Goal: Transaction & Acquisition: Book appointment/travel/reservation

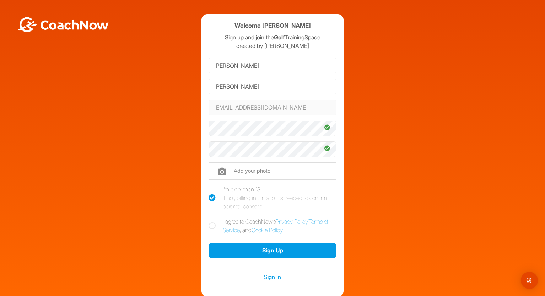
click at [211, 227] on icon at bounding box center [211, 226] width 7 height 7
click at [211, 222] on input "I agree to CoachNow's Privacy Policy , Terms of Service , and Cookie Policy ." at bounding box center [210, 220] width 5 height 5
checkbox input "true"
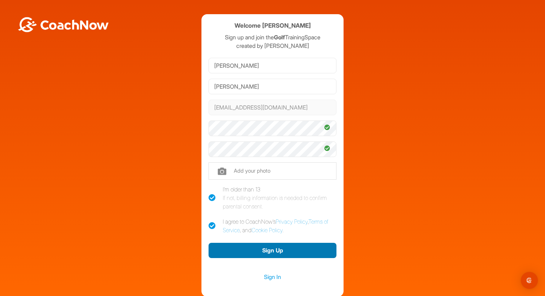
click at [269, 251] on button "Sign Up" at bounding box center [272, 250] width 128 height 15
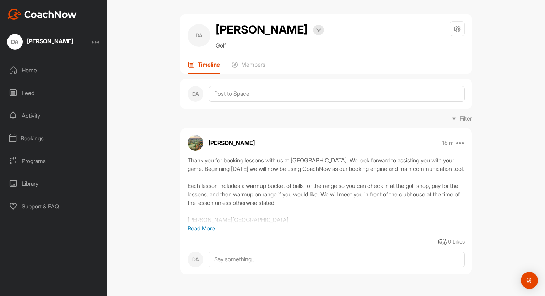
click at [180, 286] on div "DA [PERSON_NAME] Bookings Golf Space Settings Your Notifications Leave Space Ti…" at bounding box center [325, 150] width 305 height 272
click at [24, 137] on div "Bookings" at bounding box center [54, 139] width 100 height 18
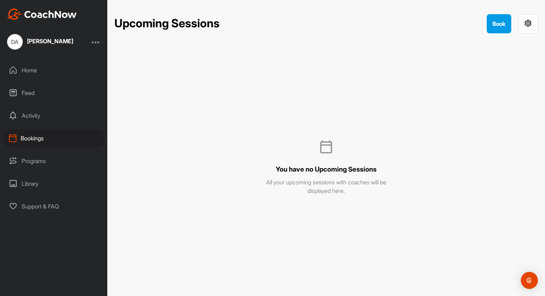
click at [25, 118] on div "Activity" at bounding box center [54, 116] width 100 height 18
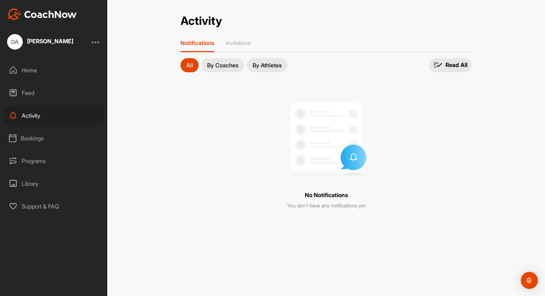
click at [25, 94] on div "Feed" at bounding box center [54, 93] width 100 height 18
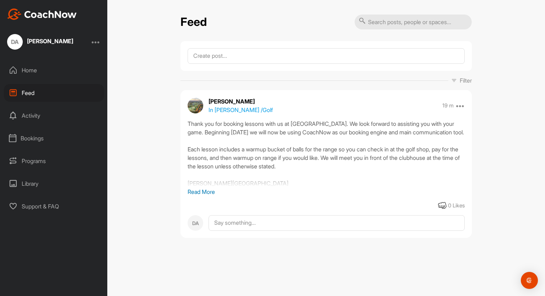
click at [26, 69] on div "Home" at bounding box center [54, 70] width 100 height 18
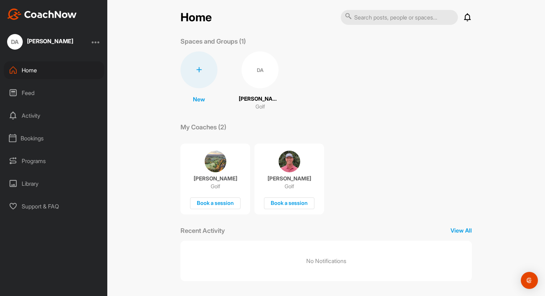
scroll to position [6, 0]
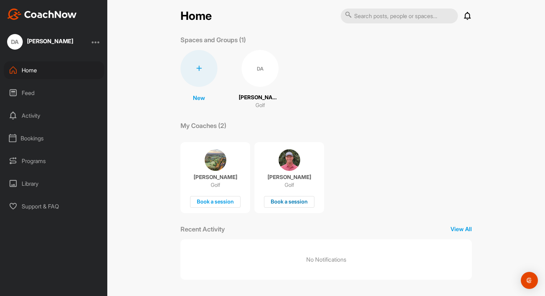
click at [282, 201] on div "Book a session" at bounding box center [289, 202] width 50 height 12
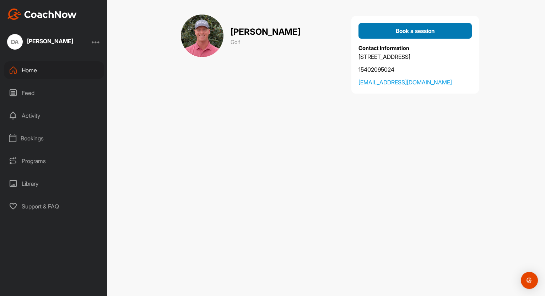
click at [413, 32] on span "Book a session" at bounding box center [415, 30] width 39 height 7
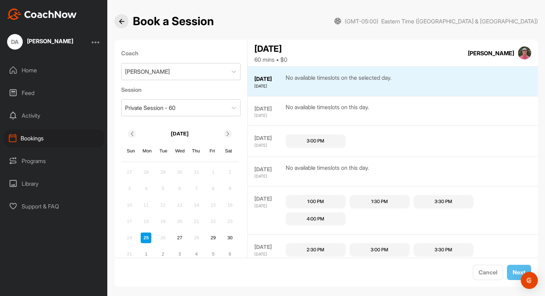
scroll to position [7, 0]
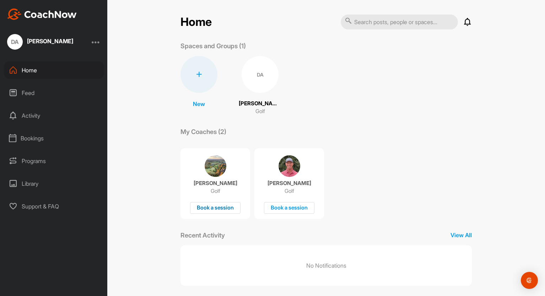
click at [215, 208] on div "Book a session" at bounding box center [215, 208] width 50 height 12
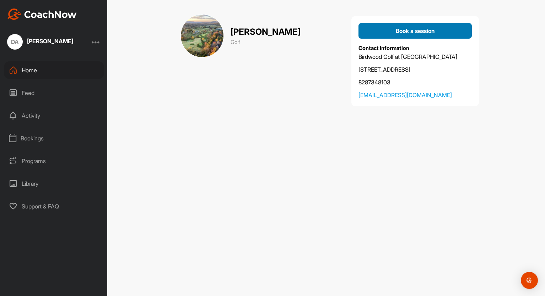
click at [417, 28] on span "Book a session" at bounding box center [415, 30] width 39 height 7
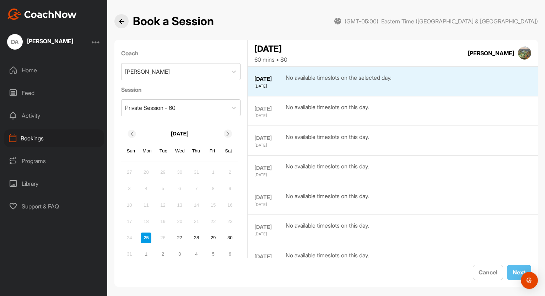
scroll to position [7, 0]
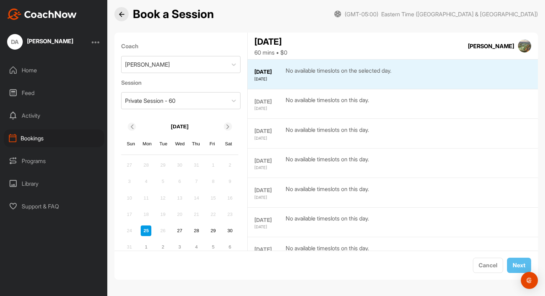
click at [121, 12] on img at bounding box center [121, 14] width 5 height 5
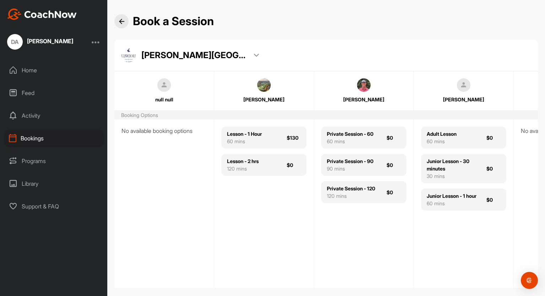
click at [510, 55] on div "[PERSON_NAME][GEOGRAPHIC_DATA] [GEOGRAPHIC_DATA]" at bounding box center [325, 55] width 409 height 14
